Goal: Task Accomplishment & Management: Complete application form

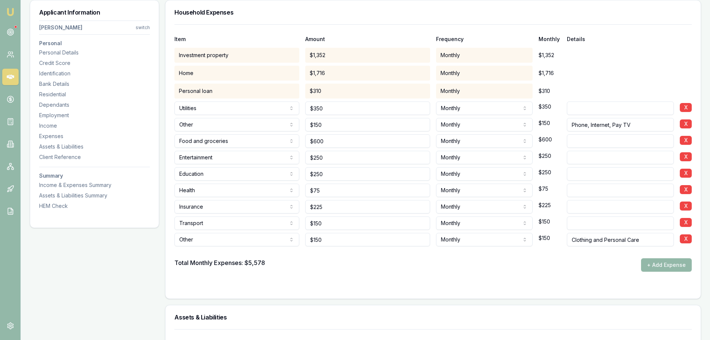
scroll to position [1445, 0]
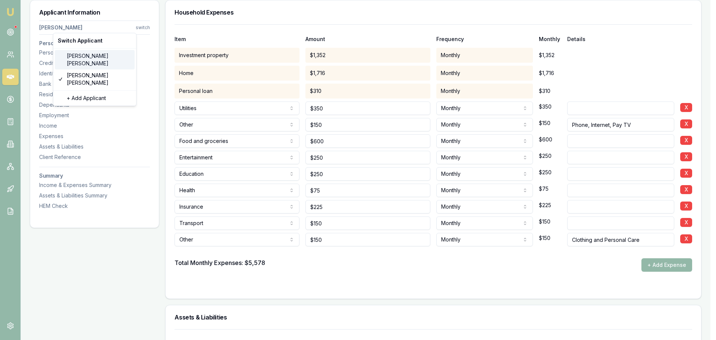
click at [84, 57] on div "[PERSON_NAME]" at bounding box center [95, 59] width 80 height 19
select select "Ms"
select select "[DEMOGRAPHIC_DATA]"
type input "[PERSON_NAME]"
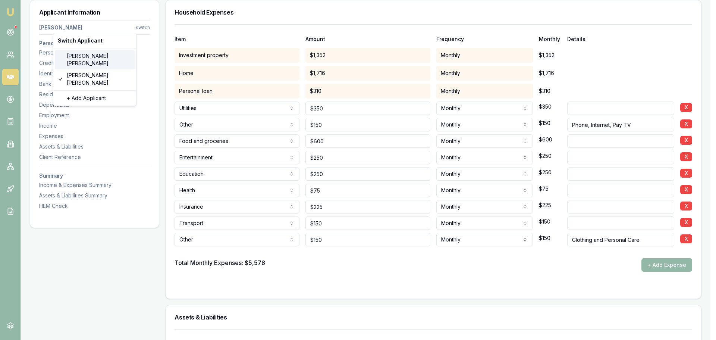
type input "[PERSON_NAME]"
type input "[DATE]"
type input "[EMAIL_ADDRESS][DOMAIN_NAME]"
type input "0419117948"
type input "054407585"
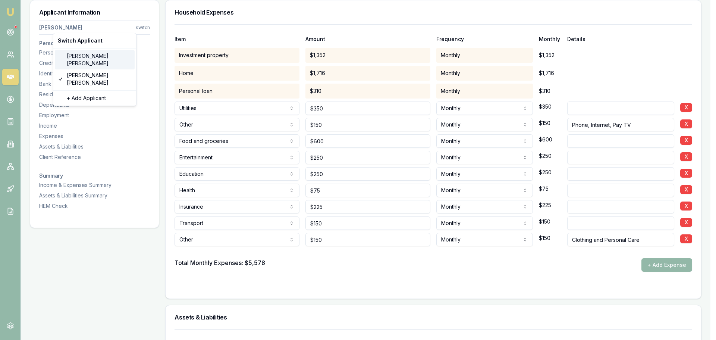
type input "[DATE]"
type input "P6204152"
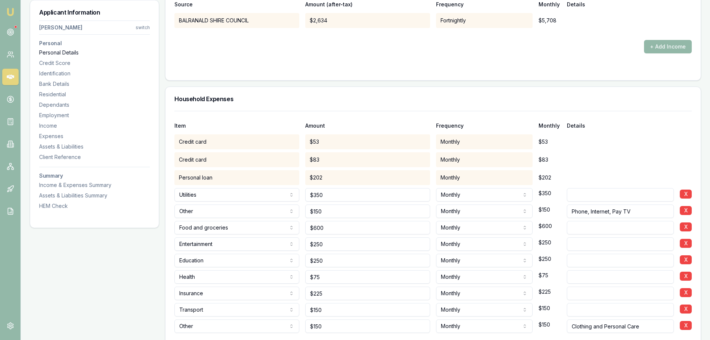
click at [63, 55] on div "Personal Details" at bounding box center [94, 52] width 111 height 7
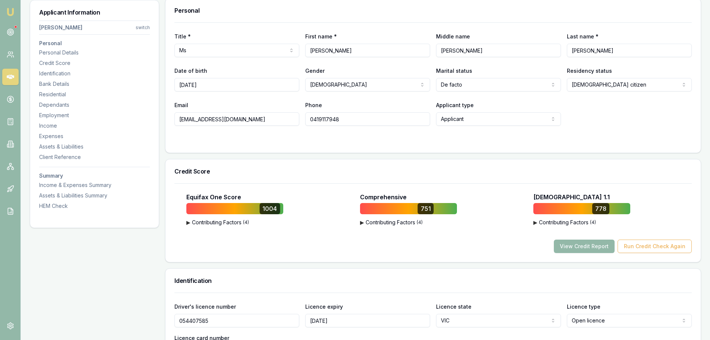
scroll to position [115, 0]
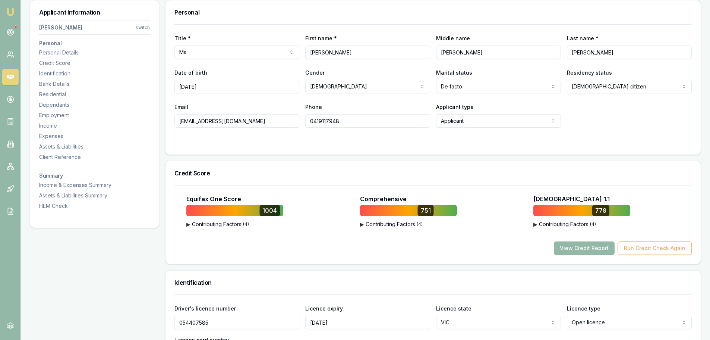
drag, startPoint x: 255, startPoint y: 120, endPoint x: 162, endPoint y: 117, distance: 92.9
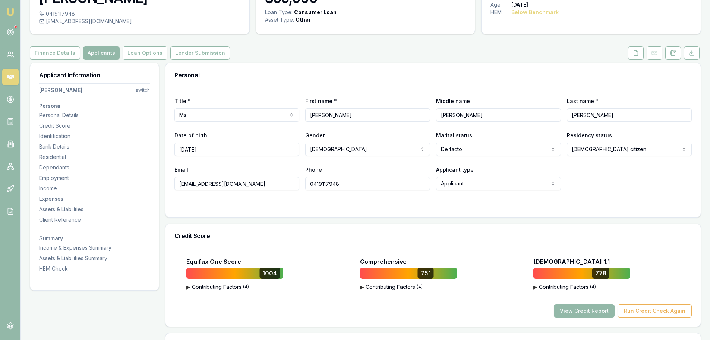
scroll to position [0, 0]
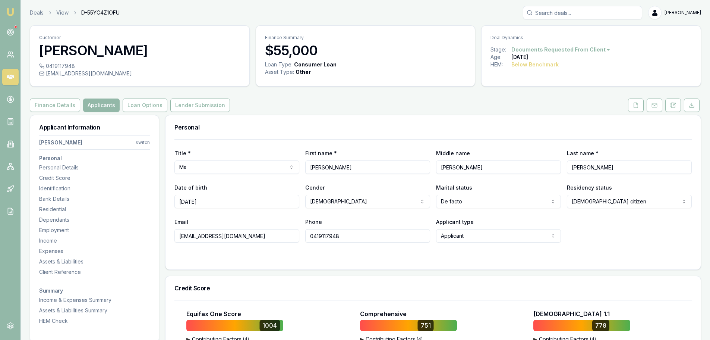
drag, startPoint x: 342, startPoint y: 238, endPoint x: 298, endPoint y: 234, distance: 44.5
click at [298, 234] on div "Email [EMAIL_ADDRESS][DOMAIN_NAME] Phone [PHONE_NUMBER] Applicant type Applican…" at bounding box center [434, 229] width 518 height 25
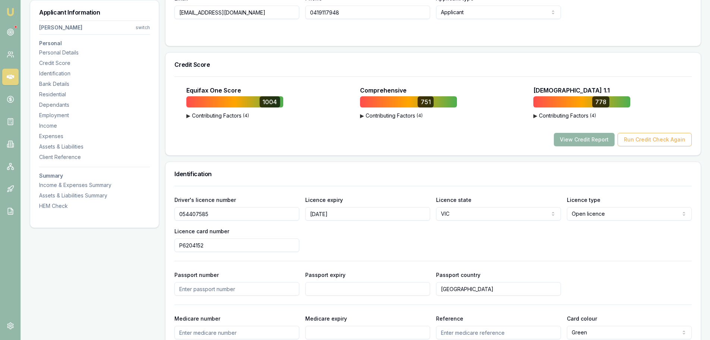
scroll to position [261, 0]
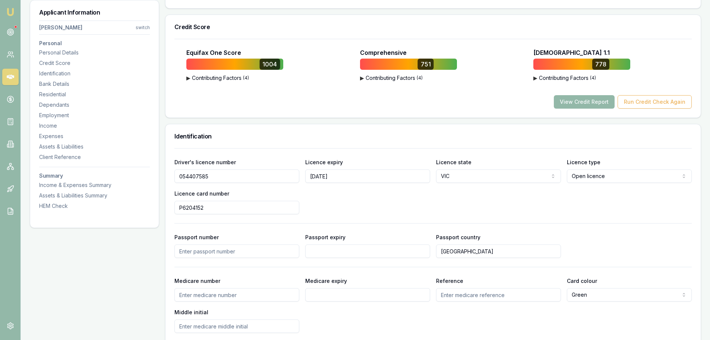
drag, startPoint x: 214, startPoint y: 174, endPoint x: 171, endPoint y: 175, distance: 42.5
click at [171, 175] on div "Driver's licence number [DRIVERS_LICENSE_NUMBER] Licence expiry [DATE] Licence …" at bounding box center [434, 253] width 536 height 211
drag, startPoint x: 222, startPoint y: 205, endPoint x: 169, endPoint y: 205, distance: 53.3
click at [169, 205] on div "Driver's licence number [DRIVERS_LICENSE_NUMBER] Licence expiry [DATE] Licence …" at bounding box center [434, 253] width 536 height 211
drag, startPoint x: 386, startPoint y: 173, endPoint x: 258, endPoint y: 177, distance: 127.6
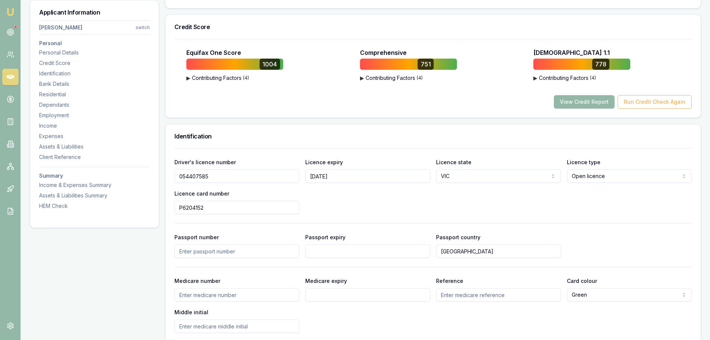
click at [258, 177] on div "Driver's licence number [DRIVERS_LICENSE_NUMBER] Licence expiry [DATE] Licence …" at bounding box center [434, 185] width 518 height 57
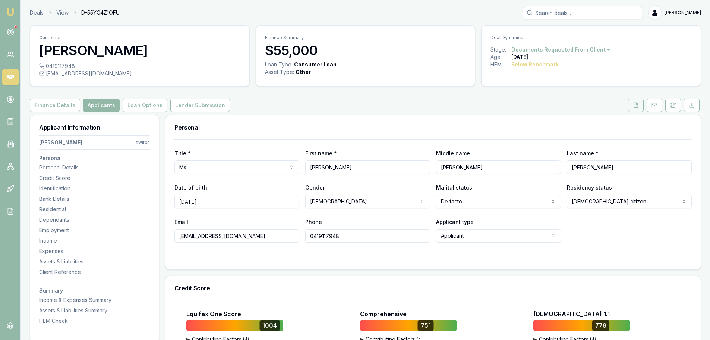
click at [637, 109] on button at bounding box center [636, 104] width 16 height 13
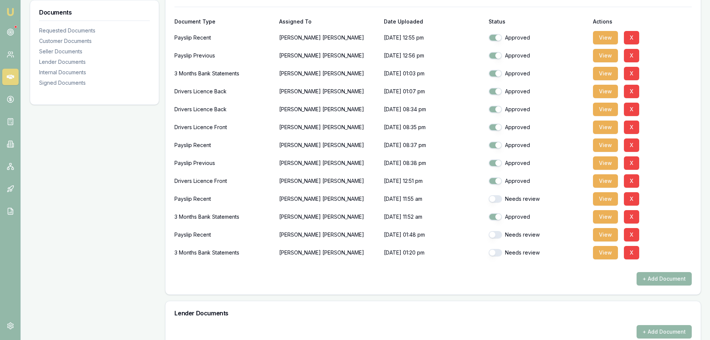
scroll to position [186, 0]
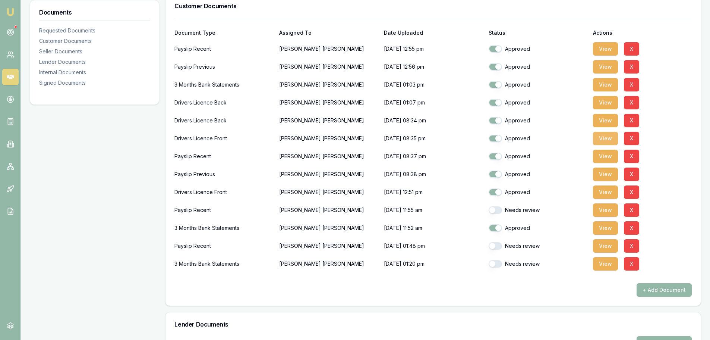
click at [610, 139] on button "View" at bounding box center [605, 138] width 25 height 13
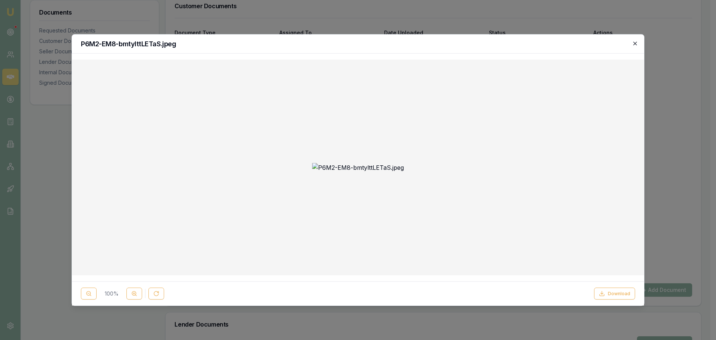
click at [633, 45] on icon "button" at bounding box center [635, 43] width 6 height 6
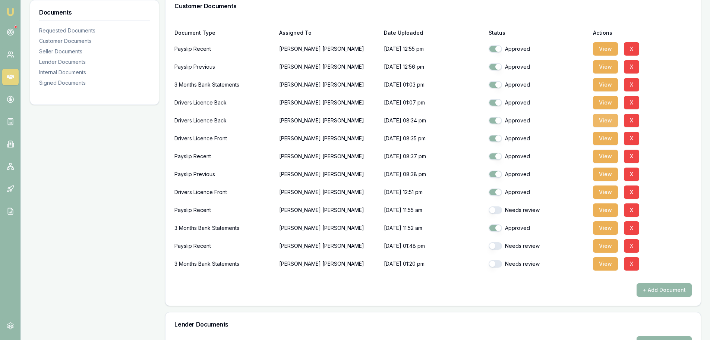
click at [605, 119] on button "View" at bounding box center [605, 120] width 25 height 13
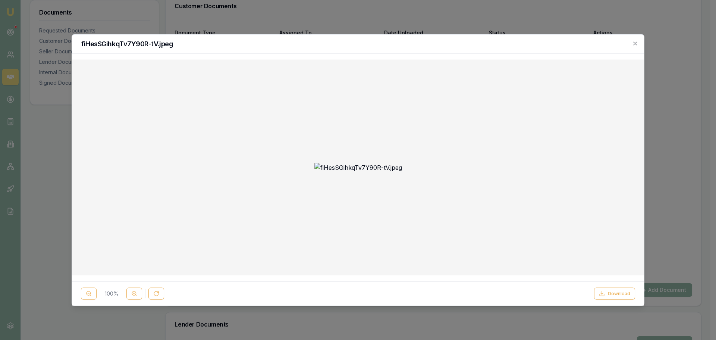
click at [638, 41] on div "fiHesSGihkqTv7Y90R-tV.jpeg" at bounding box center [358, 43] width 572 height 19
click at [635, 43] on icon "button" at bounding box center [635, 43] width 6 height 6
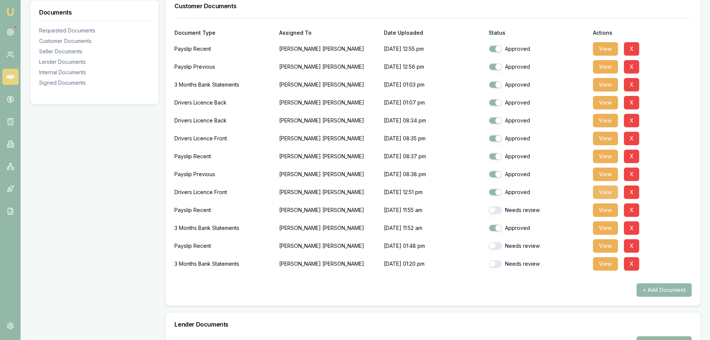
click at [605, 193] on button "View" at bounding box center [605, 191] width 25 height 13
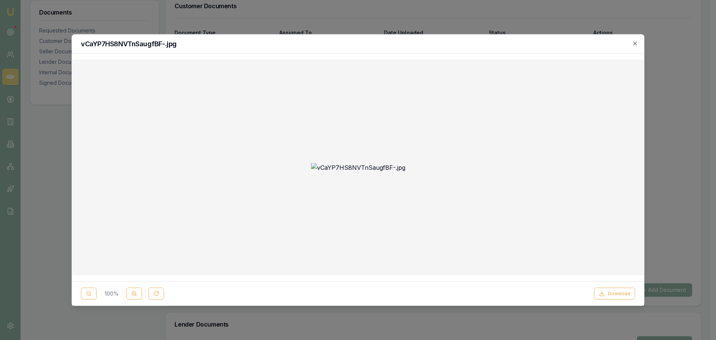
click at [639, 43] on div "vCaYP7HS8NVTnSaugfBF-.jpg" at bounding box center [358, 43] width 572 height 19
click at [634, 43] on icon "button" at bounding box center [635, 43] width 6 height 6
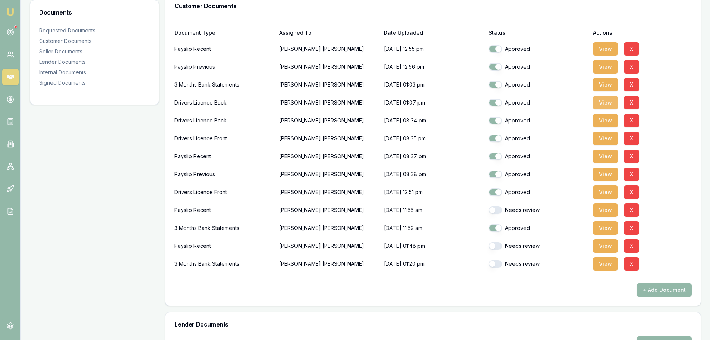
click at [603, 103] on button "View" at bounding box center [605, 102] width 25 height 13
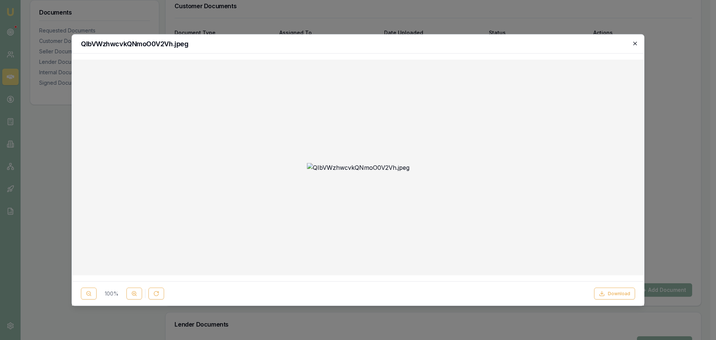
click at [635, 43] on icon "button" at bounding box center [635, 43] width 6 height 6
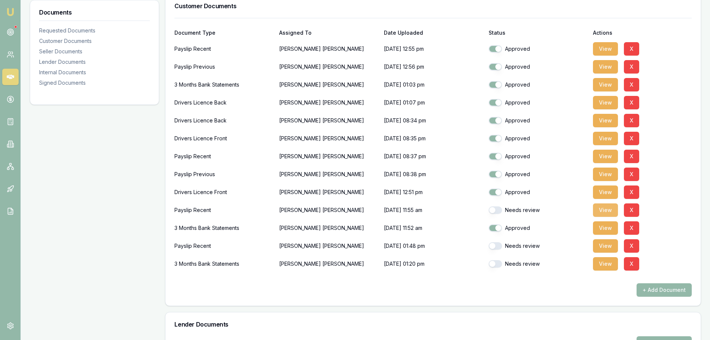
click at [604, 213] on button "View" at bounding box center [605, 209] width 25 height 13
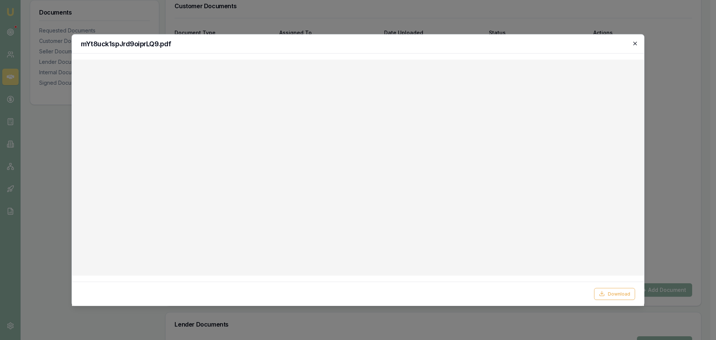
click at [636, 44] on icon "button" at bounding box center [635, 43] width 6 height 6
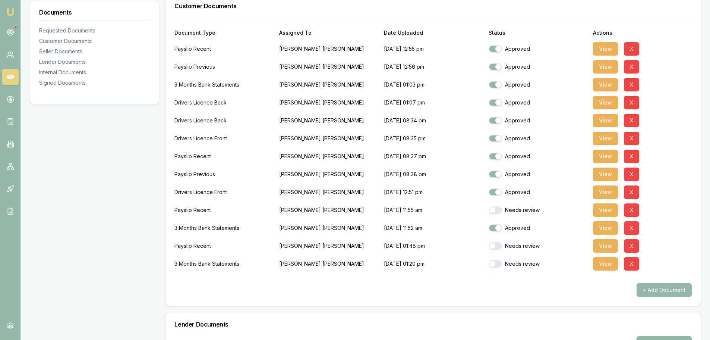
drag, startPoint x: 605, startPoint y: 211, endPoint x: 306, endPoint y: 313, distance: 315.5
click at [302, 320] on div "Requested Documents Update Stage + Add Request Customer Documents Document Type…" at bounding box center [433, 318] width 536 height 780
click at [601, 50] on button "View" at bounding box center [605, 48] width 25 height 13
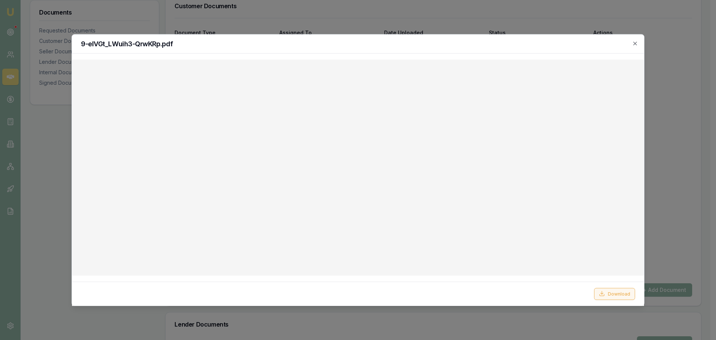
click at [618, 292] on button "Download" at bounding box center [614, 294] width 41 height 12
click at [633, 44] on icon "button" at bounding box center [635, 43] width 6 height 6
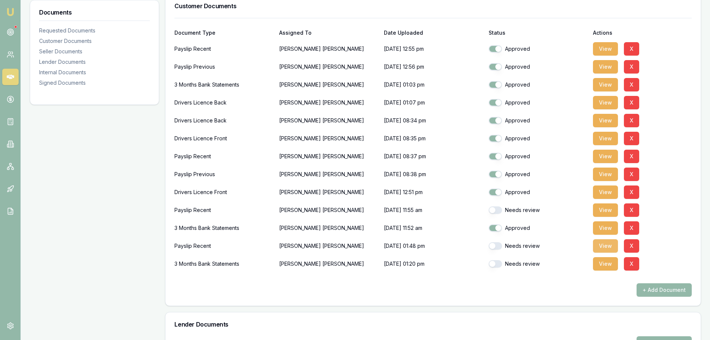
click at [611, 247] on button "View" at bounding box center [605, 245] width 25 height 13
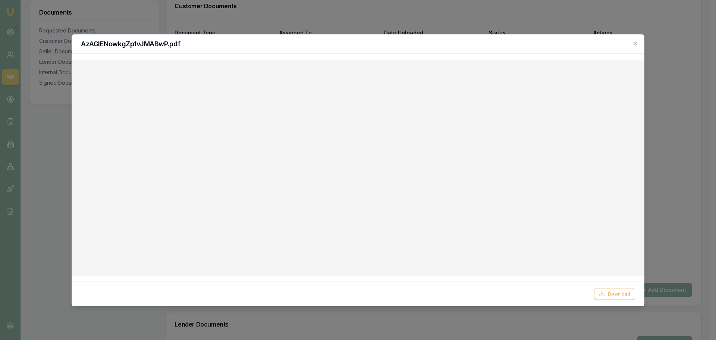
click at [462, 45] on h2 "AzAGIENowkgZp1vJMABwP.pdf" at bounding box center [358, 43] width 554 height 7
click at [637, 43] on icon "button" at bounding box center [635, 43] width 6 height 6
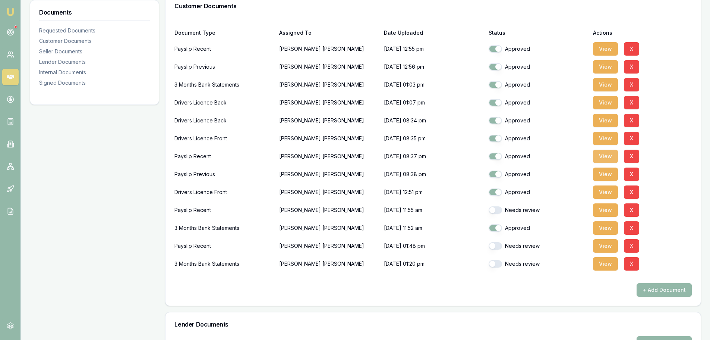
click at [609, 155] on button "View" at bounding box center [605, 156] width 25 height 13
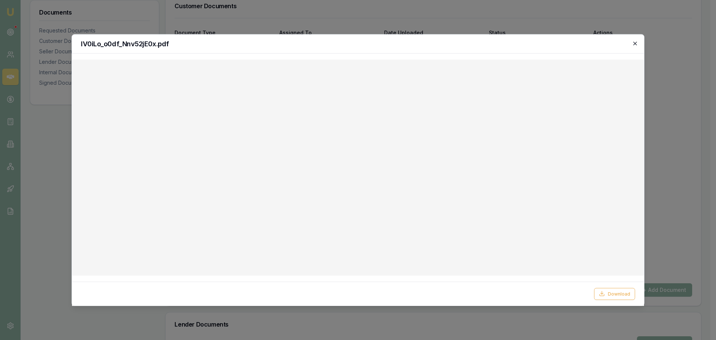
click at [635, 43] on icon "button" at bounding box center [635, 43] width 6 height 6
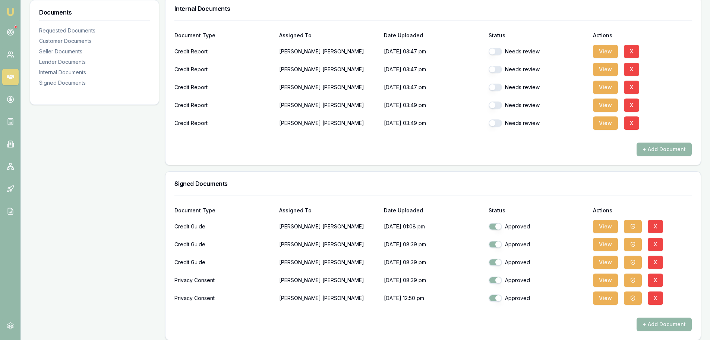
scroll to position [561, 0]
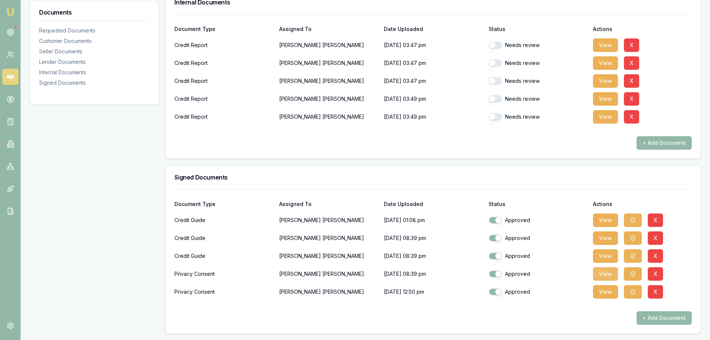
click at [604, 276] on button "View" at bounding box center [605, 273] width 25 height 13
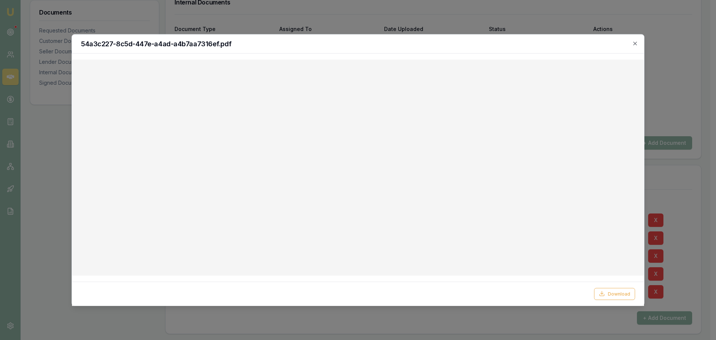
click at [639, 38] on div "54a3c227-8c5d-447e-a4ad-a4b7aa7316ef.pdf" at bounding box center [358, 43] width 572 height 19
click at [636, 45] on icon "button" at bounding box center [635, 43] width 6 height 6
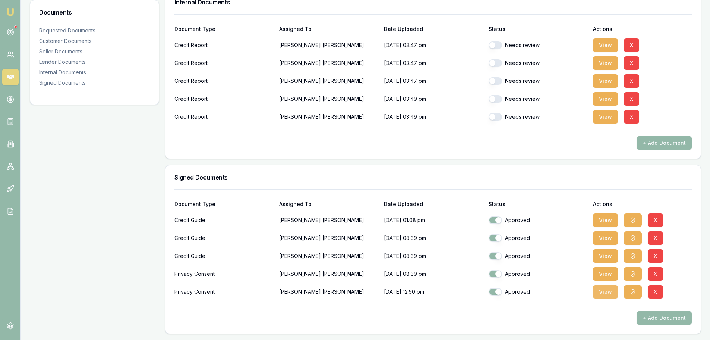
click at [608, 292] on button "View" at bounding box center [605, 291] width 25 height 13
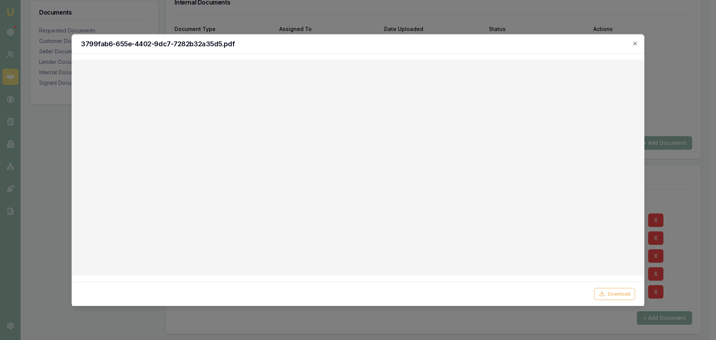
click at [519, 50] on div "3799fab6-655e-4402-9dc7-7282b32a35d5.pdf" at bounding box center [358, 43] width 572 height 19
click at [631, 43] on h2 "3799fab6-655e-4402-9dc7-7282b32a35d5.pdf" at bounding box center [358, 43] width 554 height 7
click at [634, 43] on icon "button" at bounding box center [635, 43] width 6 height 6
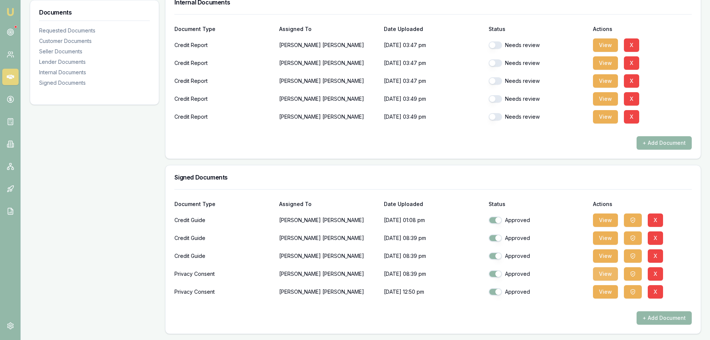
click at [603, 272] on button "View" at bounding box center [605, 273] width 25 height 13
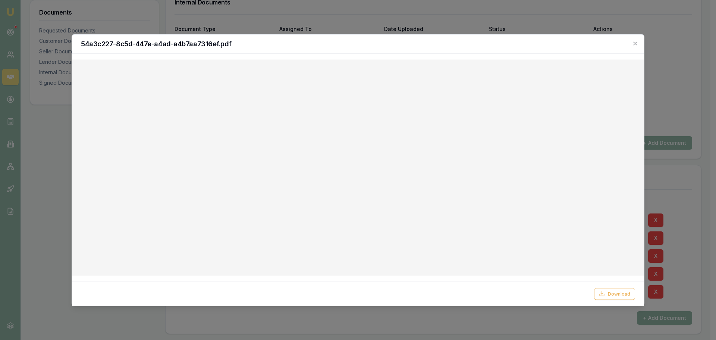
click at [479, 51] on div "54a3c227-8c5d-447e-a4ad-a4b7aa7316ef.pdf" at bounding box center [358, 43] width 572 height 19
click at [638, 45] on div "54a3c227-8c5d-447e-a4ad-a4b7aa7316ef.pdf" at bounding box center [358, 43] width 572 height 19
click at [633, 41] on icon "button" at bounding box center [635, 43] width 6 height 6
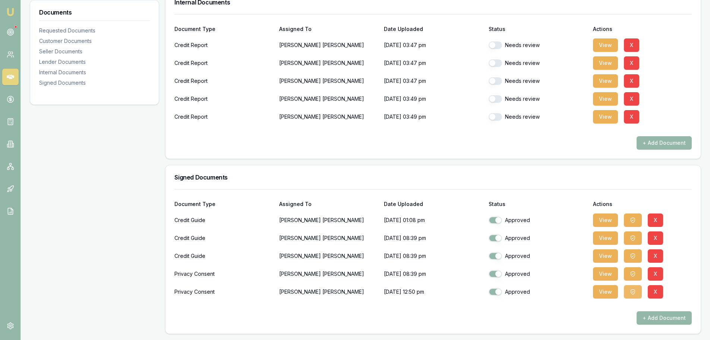
click at [634, 294] on icon "button" at bounding box center [633, 292] width 6 height 6
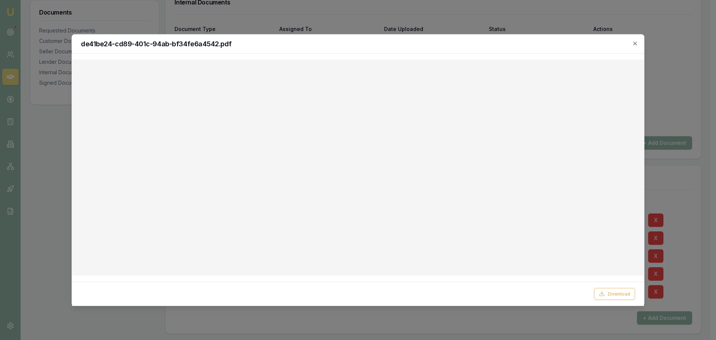
drag, startPoint x: 503, startPoint y: 43, endPoint x: 528, endPoint y: 49, distance: 25.1
click at [503, 43] on h2 "de41be24-cd89-401c-94ab-bf34fe6a4542.pdf" at bounding box center [358, 43] width 554 height 7
click at [637, 45] on icon "button" at bounding box center [635, 43] width 6 height 6
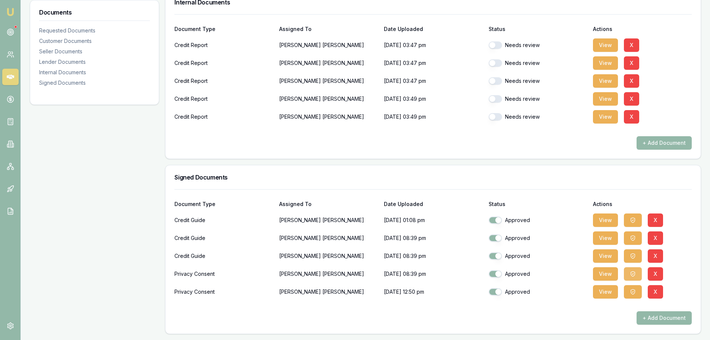
click at [632, 274] on icon "button" at bounding box center [633, 274] width 6 height 6
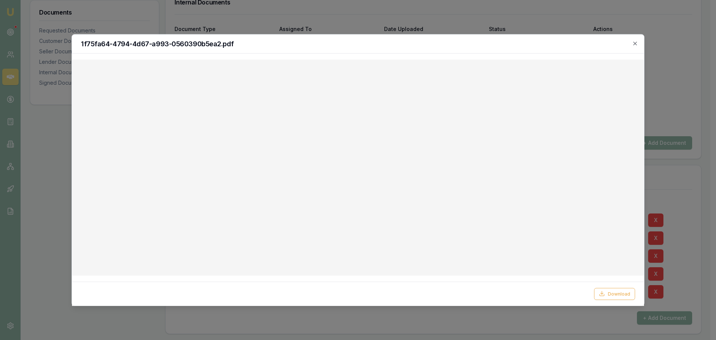
drag, startPoint x: 439, startPoint y: 44, endPoint x: 522, endPoint y: 53, distance: 83.9
click at [439, 44] on h2 "1f75fa64-4794-4d67-a993-0560390b5ea2.pdf" at bounding box center [358, 43] width 554 height 7
click at [633, 43] on icon "button" at bounding box center [635, 43] width 6 height 6
